Goal: Navigation & Orientation: Find specific page/section

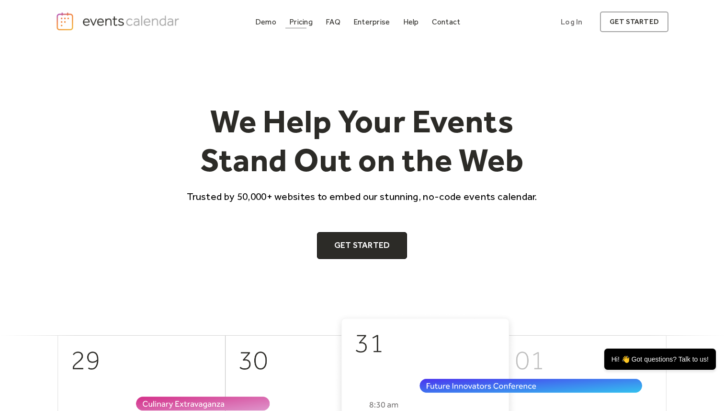
click at [303, 23] on div "Pricing" at bounding box center [300, 21] width 23 height 5
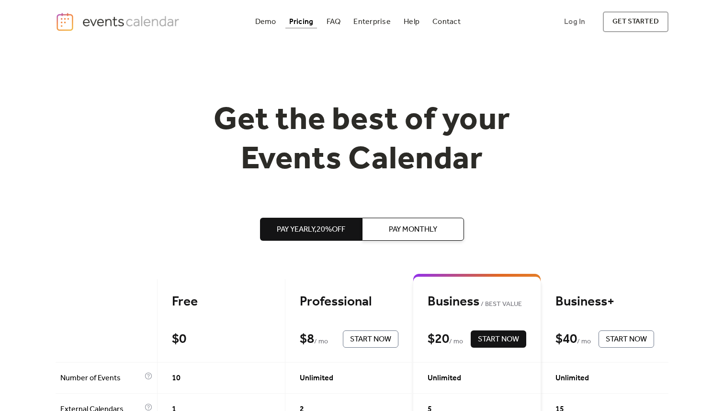
click at [273, 3] on div "Demo Pricing FAQ Enterprise Help Contact Log In Get Started Log In get started" at bounding box center [362, 22] width 724 height 44
click at [273, 6] on div "Demo Pricing FAQ Enterprise Help Contact Log In Get Started Log In get started" at bounding box center [362, 22] width 724 height 44
click at [266, 22] on div "Demo" at bounding box center [265, 21] width 21 height 5
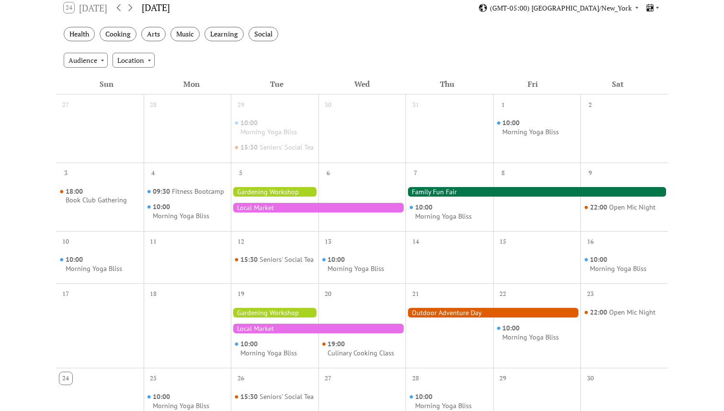
scroll to position [251, 0]
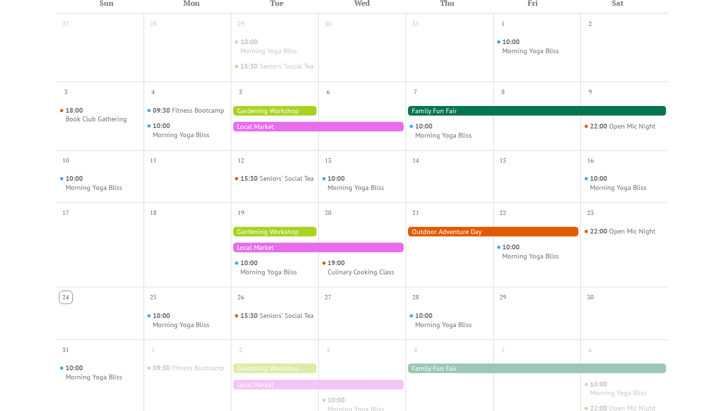
click at [281, 115] on div at bounding box center [275, 111] width 88 height 10
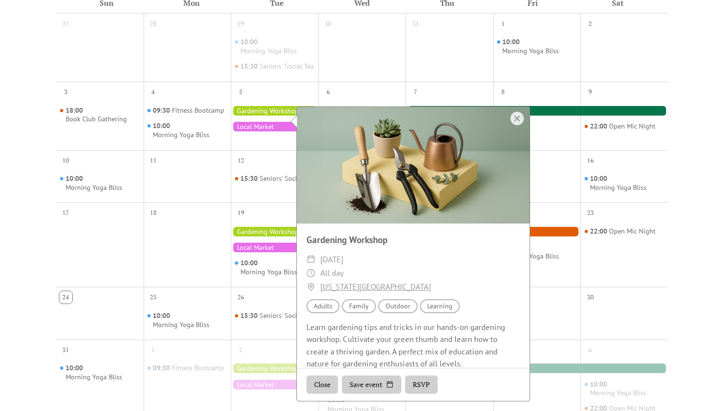
click at [242, 131] on div at bounding box center [318, 127] width 175 height 10
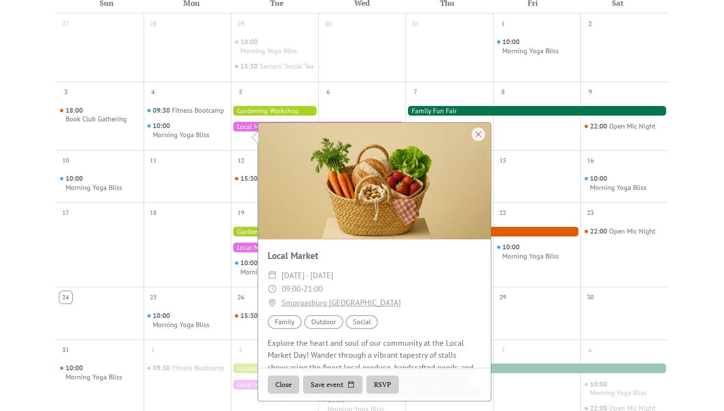
click at [365, 325] on div "Topic Social" at bounding box center [362, 322] width 32 height 14
click at [328, 325] on div "Location Outdoor" at bounding box center [323, 322] width 39 height 14
